Goal: Task Accomplishment & Management: Use online tool/utility

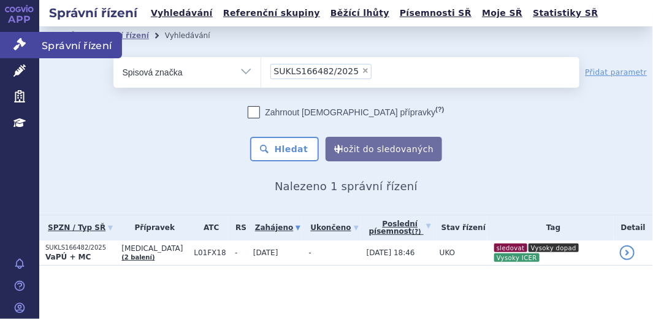
click at [20, 47] on icon at bounding box center [19, 44] width 12 height 12
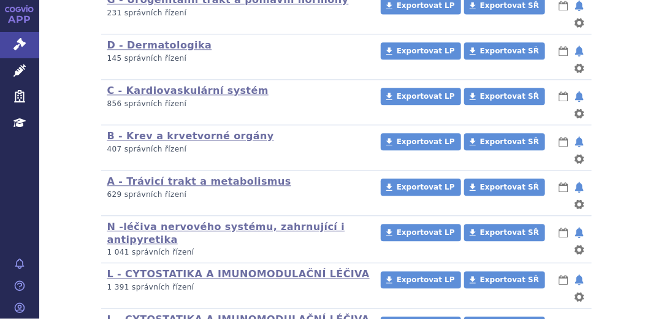
scroll to position [875, 0]
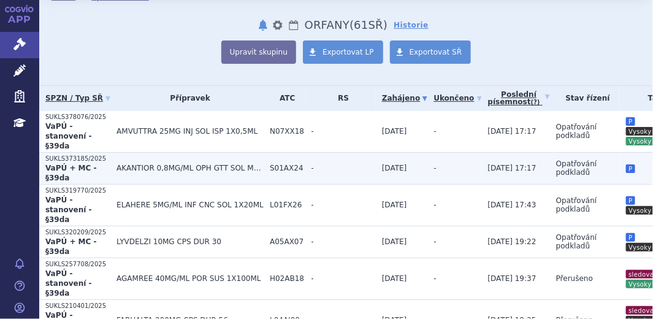
scroll to position [111, 0]
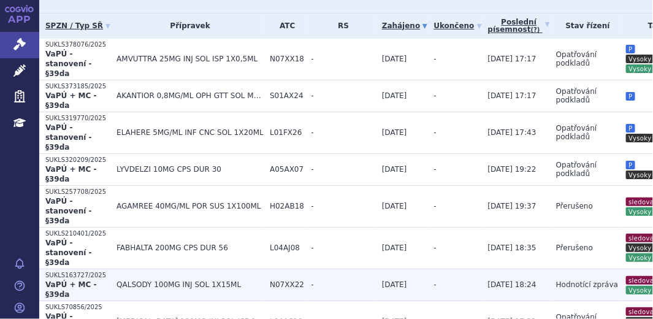
click at [90, 279] on p "VaPÚ + MC - §39da" at bounding box center [77, 289] width 65 height 20
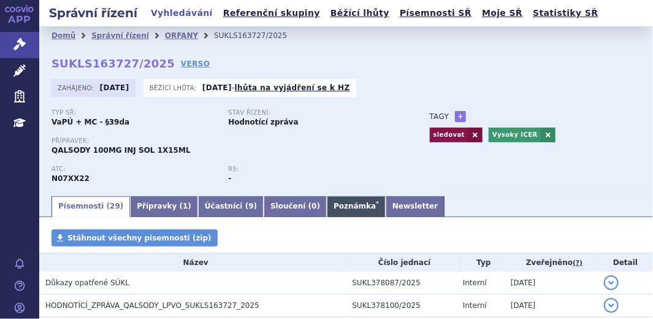
drag, startPoint x: 0, startPoint y: 0, endPoint x: 313, endPoint y: 217, distance: 380.5
click at [327, 217] on link "Poznámka *" at bounding box center [356, 206] width 59 height 21
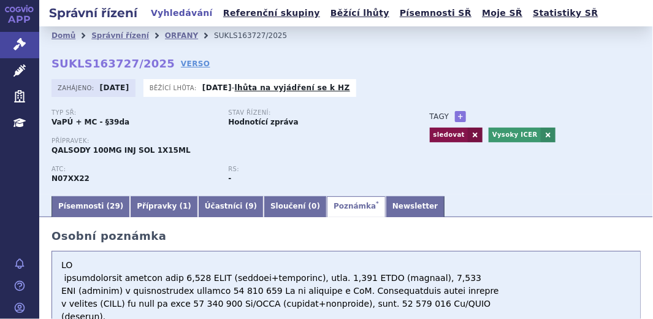
scroll to position [55, 0]
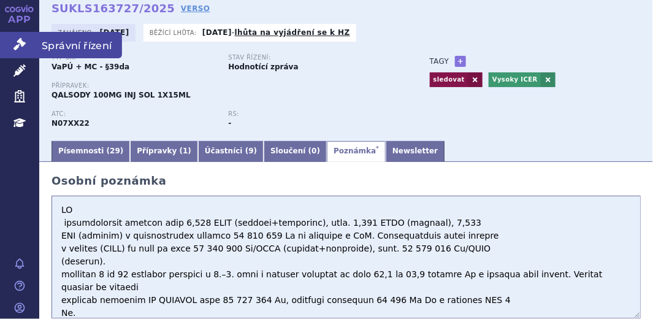
click at [26, 42] on link "Správní řízení" at bounding box center [19, 45] width 39 height 26
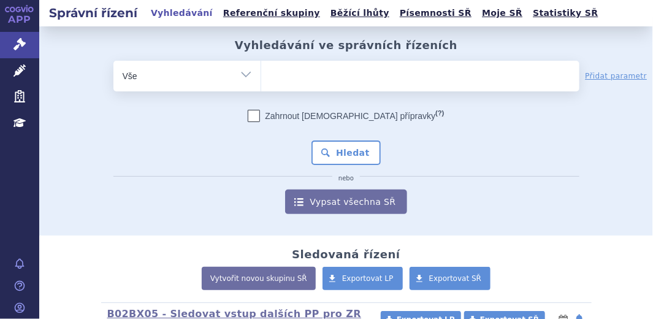
select select "filter-file-number"
click at [113, 61] on select "Vše Spisová značka Typ SŘ Přípravek/SUKL kód Účastník/Držitel" at bounding box center [186, 75] width 147 height 28
click at [270, 73] on input "search" at bounding box center [273, 74] width 7 height 15
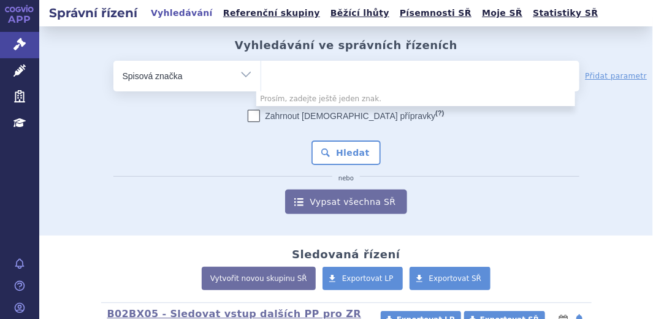
paste input "SUKLS248024/2025"
type input "SUKLS248024/2025"
select select "SUKLS248024/2025"
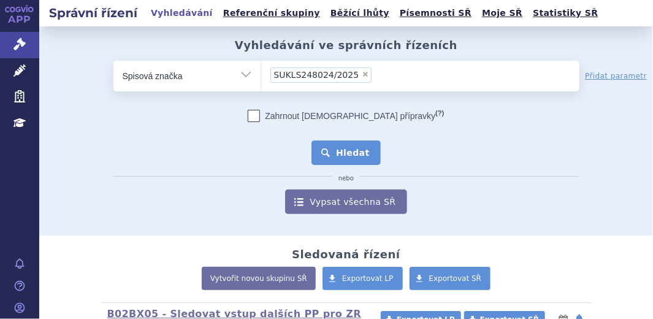
click at [355, 147] on button "Hledat" at bounding box center [345, 152] width 69 height 25
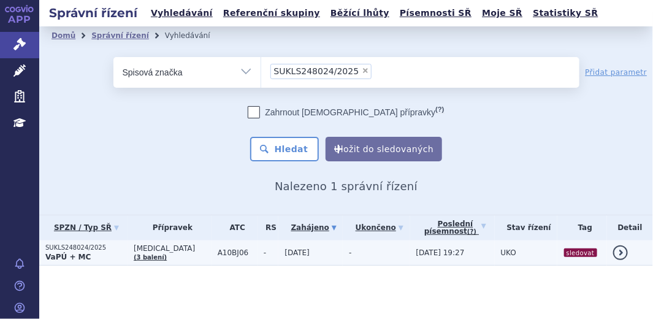
click at [65, 256] on strong "VaPÚ + MC" at bounding box center [67, 256] width 45 height 9
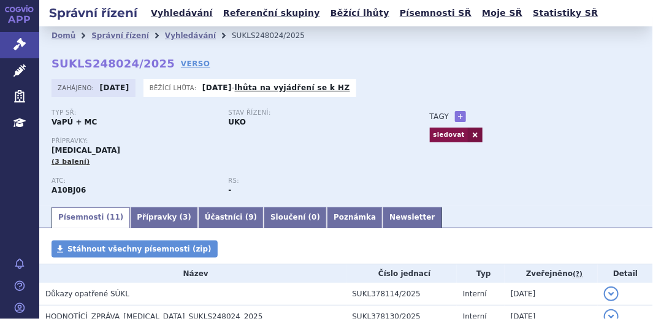
click at [327, 215] on link "Poznámka" at bounding box center [355, 217] width 56 height 21
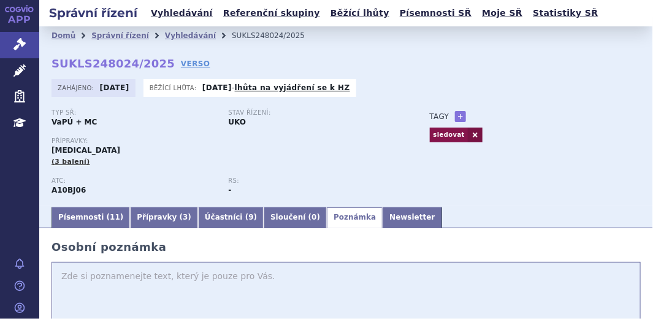
drag, startPoint x: 154, startPoint y: 282, endPoint x: 145, endPoint y: 279, distance: 9.5
click at [153, 280] on textarea at bounding box center [345, 323] width 589 height 123
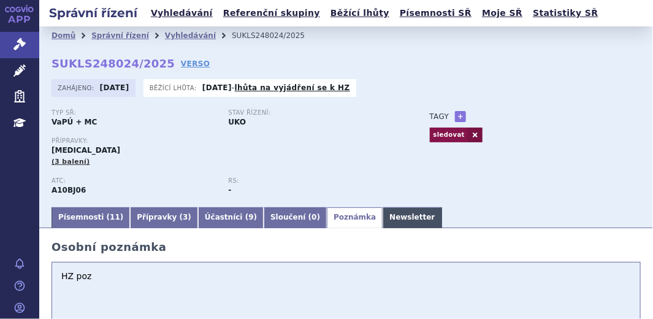
click at [382, 214] on link "Newsletter" at bounding box center [411, 217] width 59 height 21
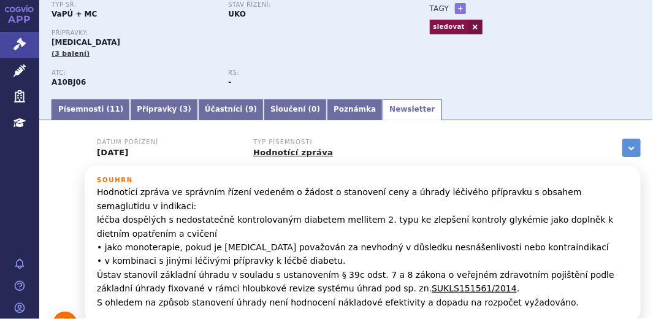
scroll to position [111, 0]
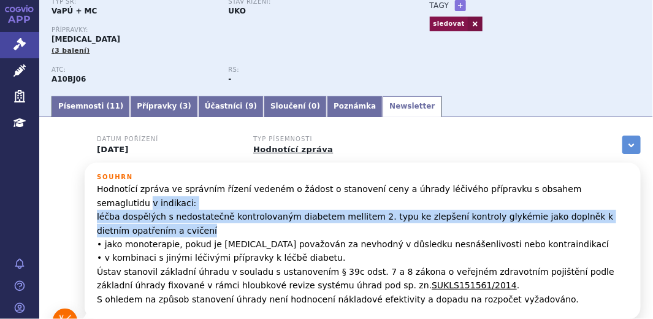
drag, startPoint x: 570, startPoint y: 192, endPoint x: 207, endPoint y: 222, distance: 364.7
click at [207, 222] on p "Hodnotící zpráva ve správním řízení vedeném o žádost o stanovení ceny a úhrady …" at bounding box center [362, 244] width 531 height 124
copy p "v indikaci: léčba dospělých s nedostatečně kontrolovaným diabetem mellitem 2. t…"
click at [327, 106] on link "Poznámka" at bounding box center [355, 106] width 56 height 21
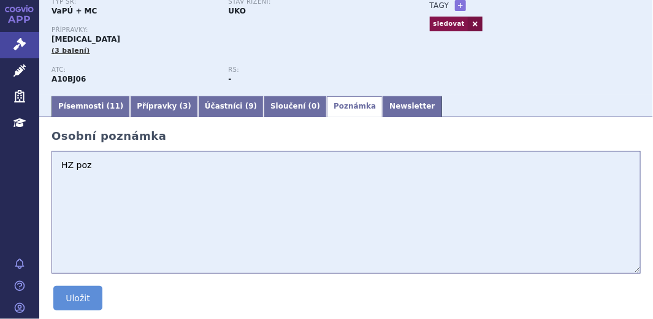
click at [154, 172] on textarea "HZ poz" at bounding box center [345, 212] width 589 height 123
paste textarea "v indikaci: léčba dospělých s nedostatečně kontrolovaným diabetem mellitem 2. t…"
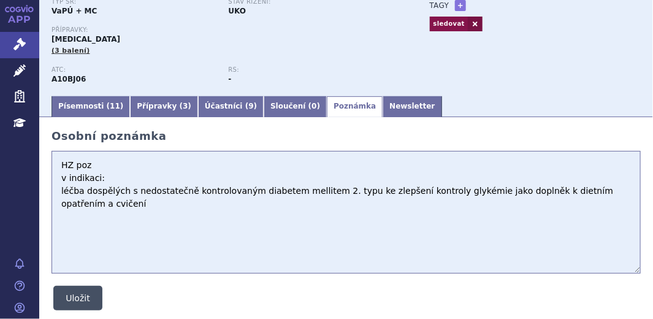
type textarea "HZ poz v indikaci: léčba dospělých s nedostatečně kontrolovaným diabetem mellit…"
click at [85, 301] on button "Uložit" at bounding box center [77, 298] width 49 height 25
drag, startPoint x: 91, startPoint y: 39, endPoint x: 50, endPoint y: 35, distance: 41.2
click at [50, 35] on div "Domů Správní řízení Vyhledávání SUKLS248024/2025 SUKLS248024/2025 VERSO Zahájen…" at bounding box center [345, 4] width 613 height 179
copy span "RYBELSUS"
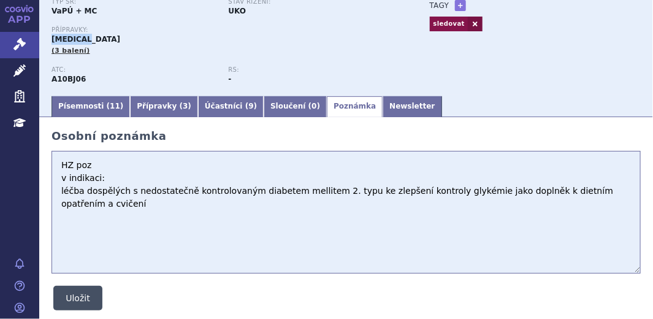
click at [81, 299] on button "Uložit" at bounding box center [77, 298] width 49 height 25
click at [85, 297] on button "Uložit" at bounding box center [77, 298] width 49 height 25
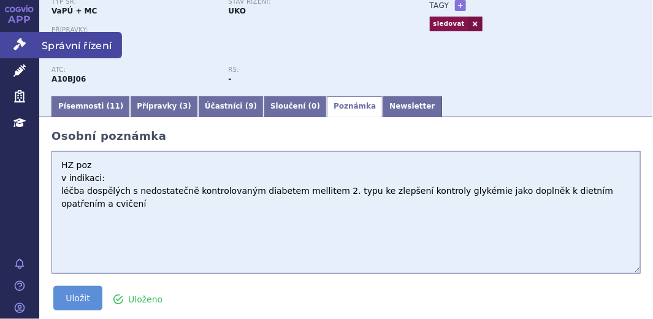
click at [14, 38] on icon at bounding box center [19, 44] width 12 height 12
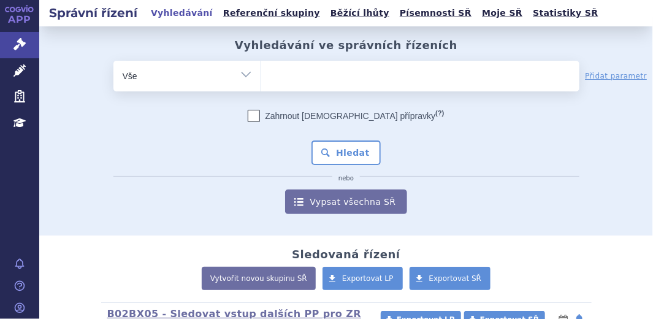
type input "SUKLS35039/2025"
select select "SUKLS35039/2025"
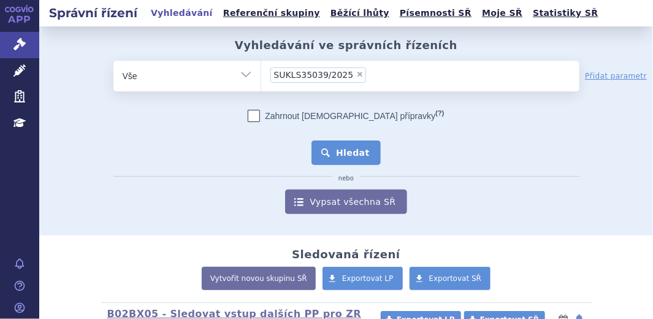
click at [346, 146] on button "Hledat" at bounding box center [345, 152] width 69 height 25
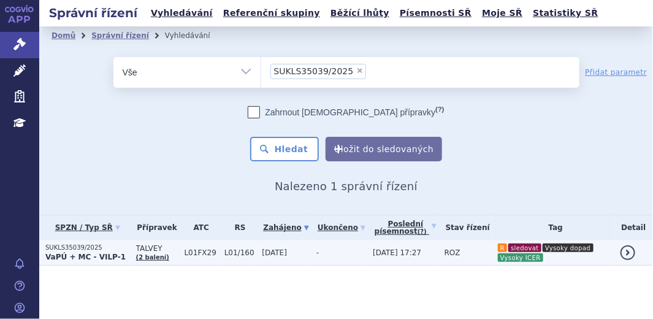
click at [93, 252] on strong "VaPÚ + MC - VILP-1" at bounding box center [85, 256] width 80 height 9
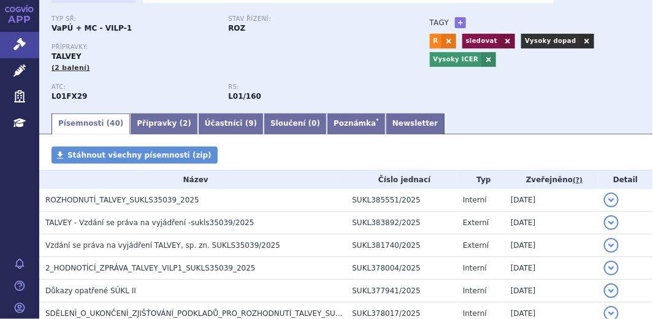
scroll to position [111, 0]
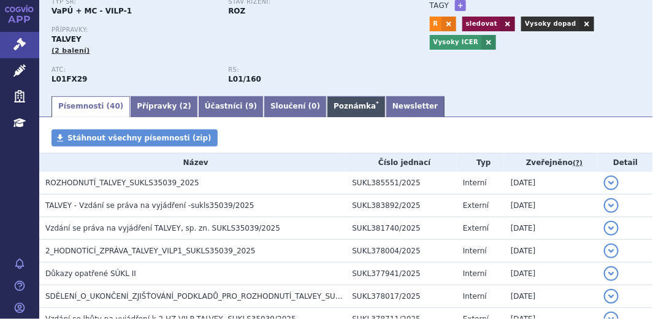
click at [327, 110] on link "Poznámka *" at bounding box center [356, 106] width 59 height 21
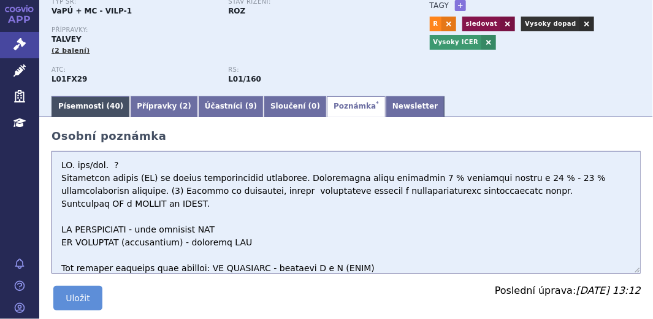
click at [88, 110] on link "Písemnosti ( 40 )" at bounding box center [90, 106] width 78 height 21
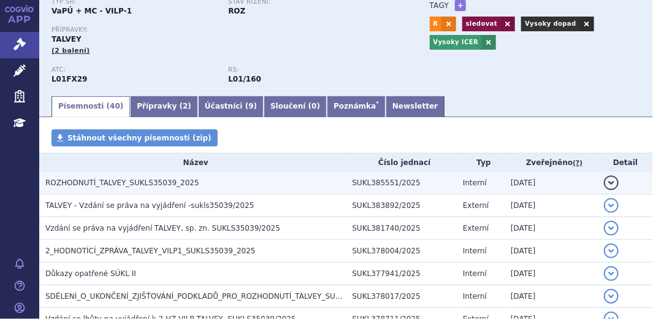
click at [118, 187] on span "ROZHODNUTÍ_TALVEY_SUKLS35039_2025" at bounding box center [122, 182] width 154 height 9
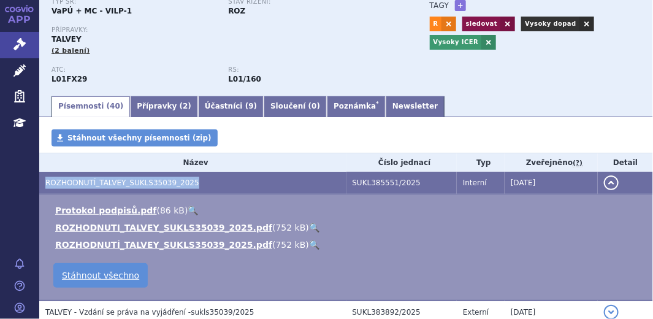
click at [118, 187] on span "ROZHODNUTÍ_TALVEY_SUKLS35039_2025" at bounding box center [122, 182] width 154 height 9
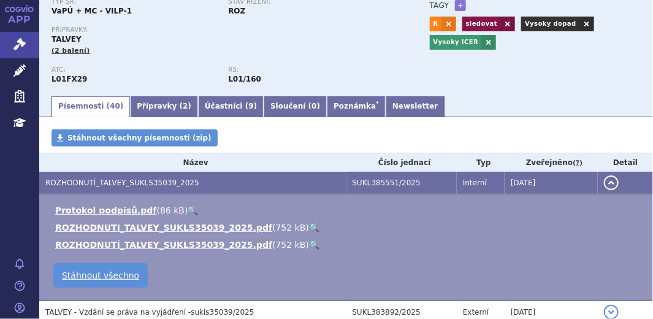
click at [340, 230] on li "ROZHODNUTI_TALVEY_SUKLS35039_2025.pdf ( 752 kB ) 🔍" at bounding box center [347, 227] width 585 height 12
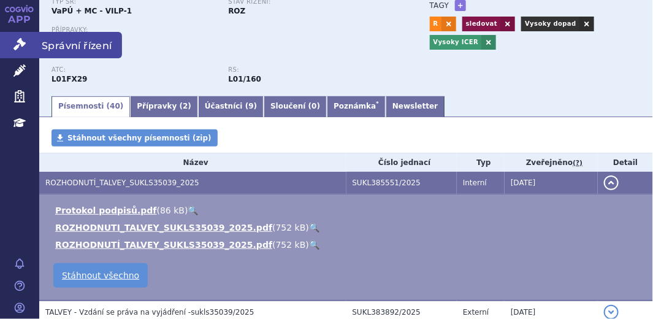
click at [25, 44] on icon at bounding box center [19, 44] width 12 height 12
